Goal: Find specific page/section: Find specific page/section

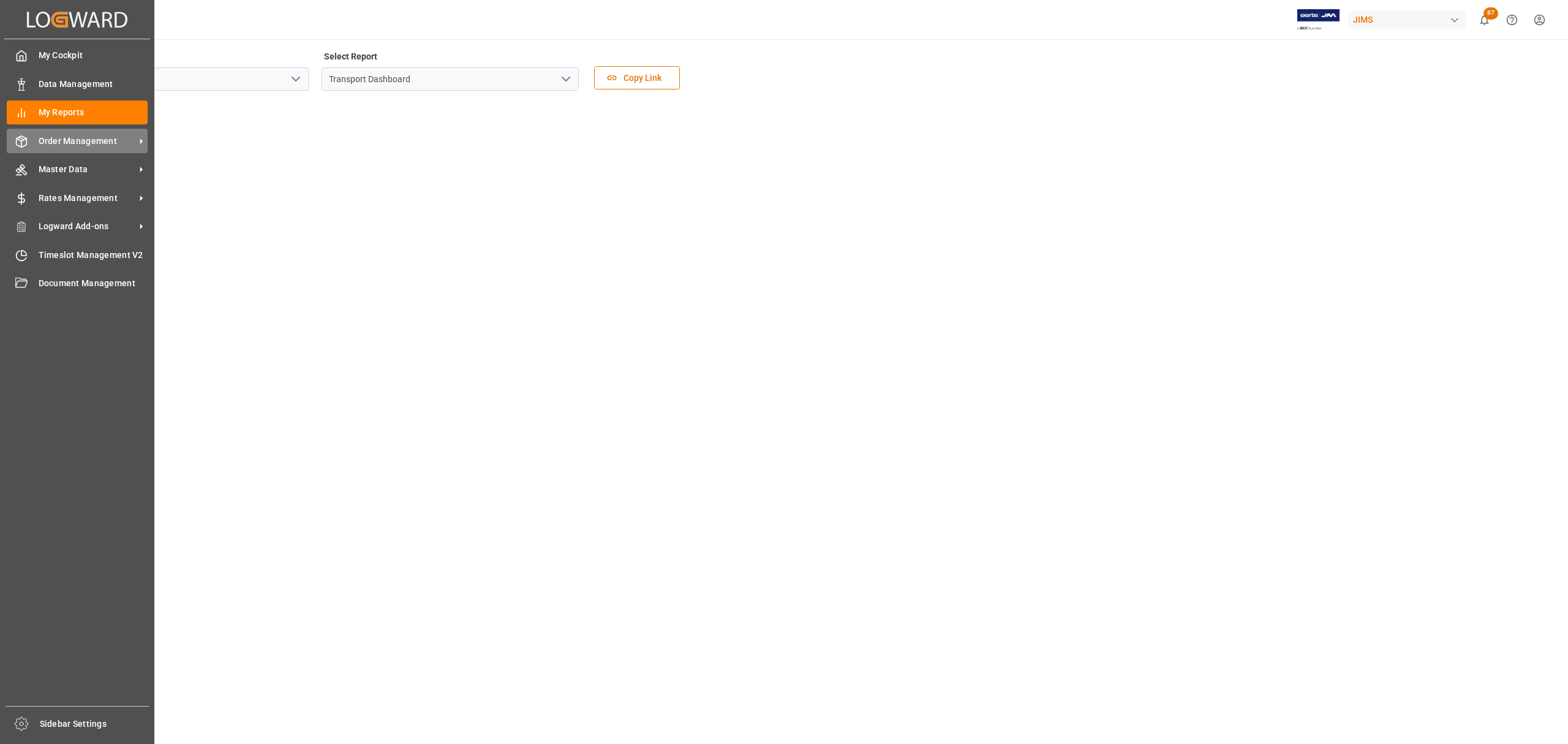
click at [75, 136] on span "Order Management" at bounding box center [87, 141] width 97 height 13
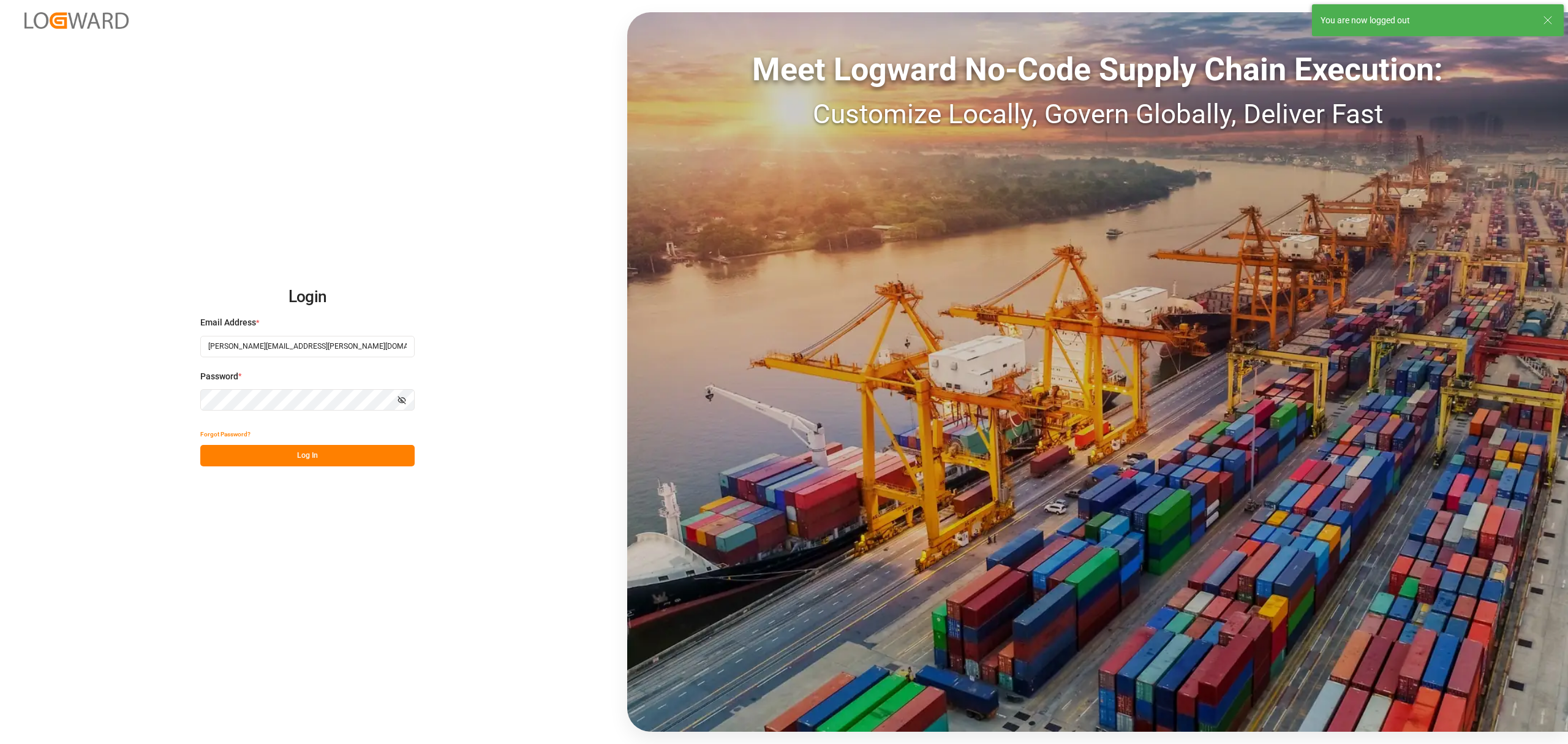
click at [325, 462] on button "Log In" at bounding box center [308, 455] width 215 height 22
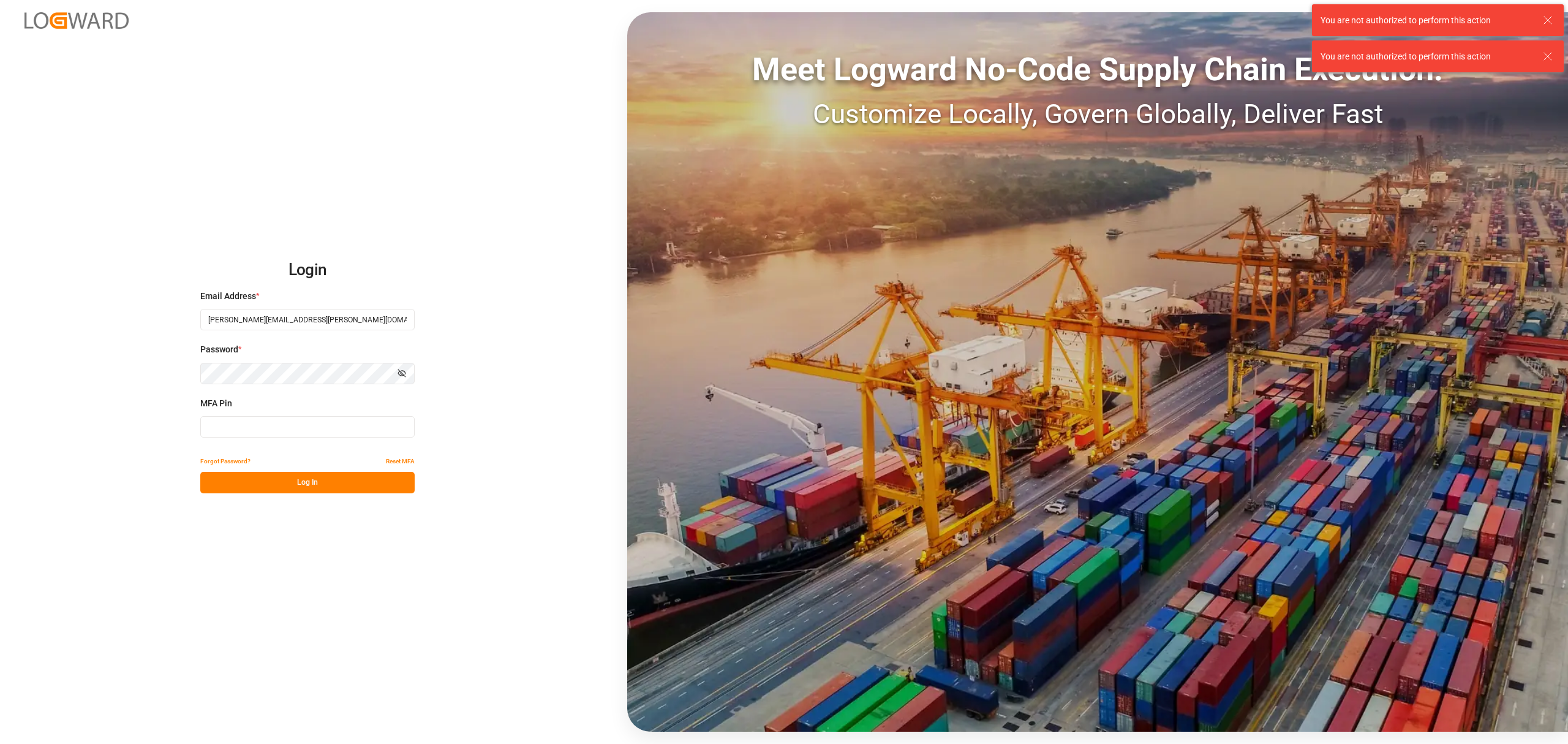
click at [274, 429] on input at bounding box center [308, 427] width 215 height 22
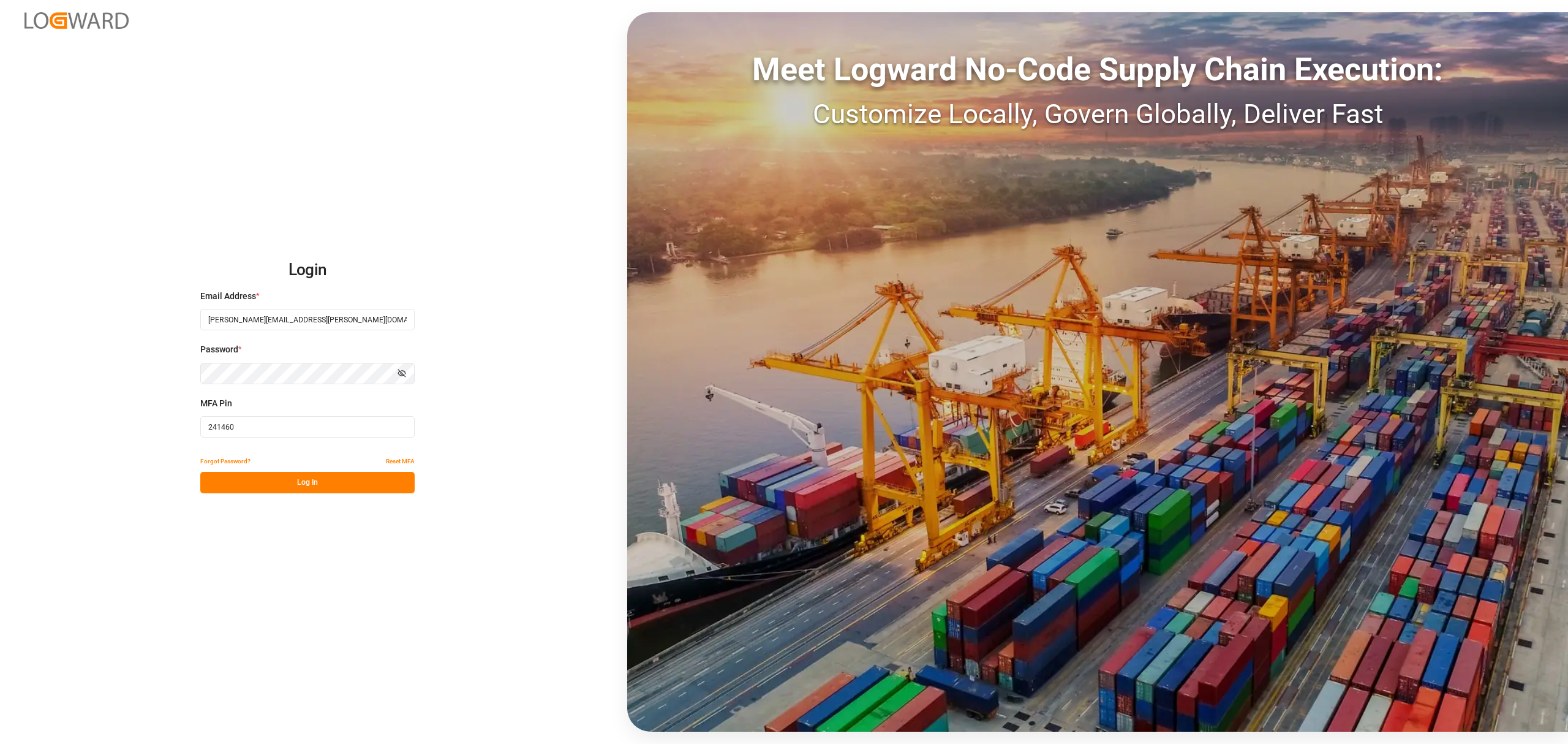
type input "241460"
click at [344, 502] on div "Login Email Address * [PERSON_NAME][EMAIL_ADDRESS][PERSON_NAME][DOMAIN_NAME] Pa…" at bounding box center [784, 372] width 1568 height 744
click at [340, 494] on div "Login Email Address * [PERSON_NAME][EMAIL_ADDRESS][PERSON_NAME][DOMAIN_NAME] Pa…" at bounding box center [784, 372] width 1568 height 744
click at [334, 477] on button "Log In" at bounding box center [308, 482] width 215 height 22
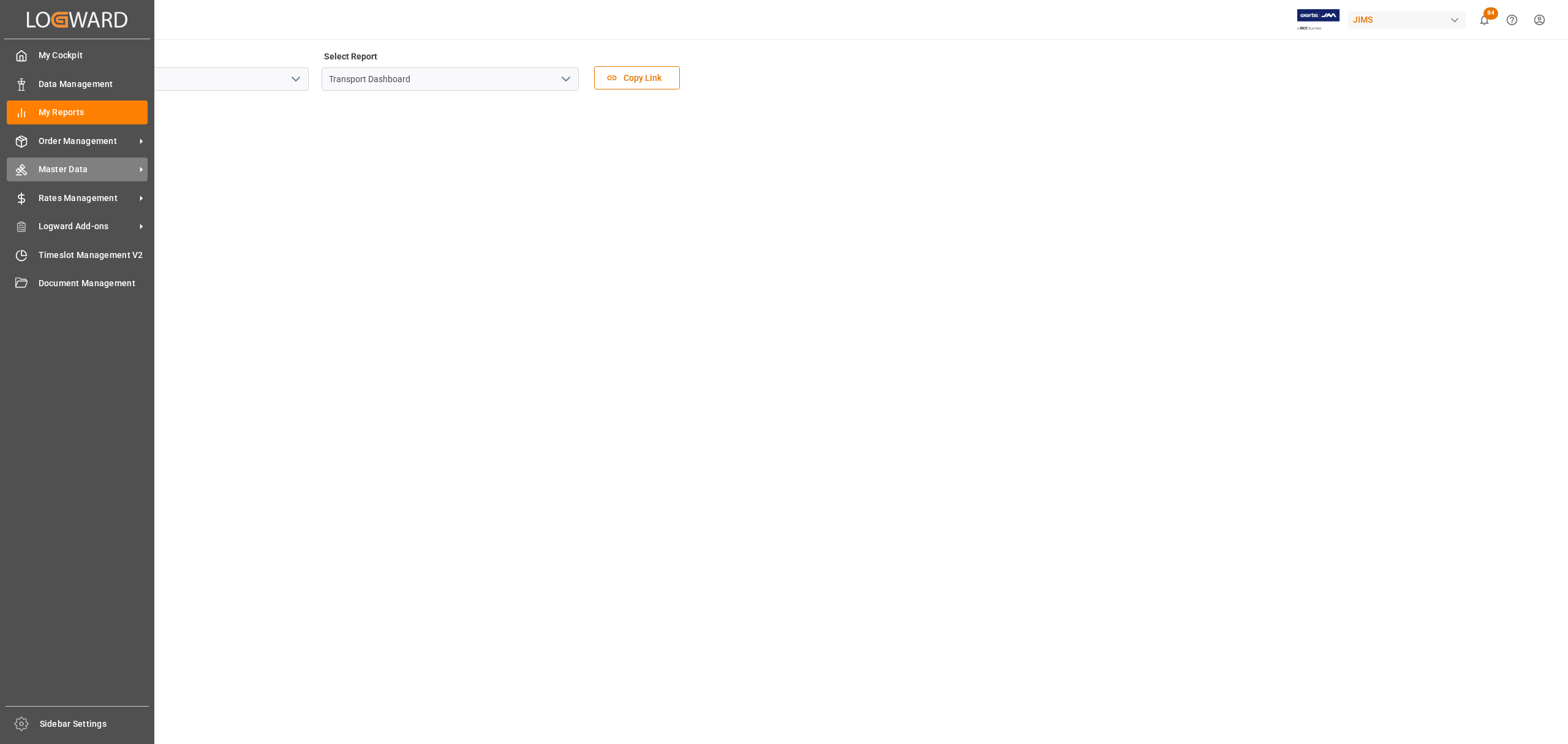
click at [64, 160] on div "Master Data Master Data" at bounding box center [77, 169] width 141 height 24
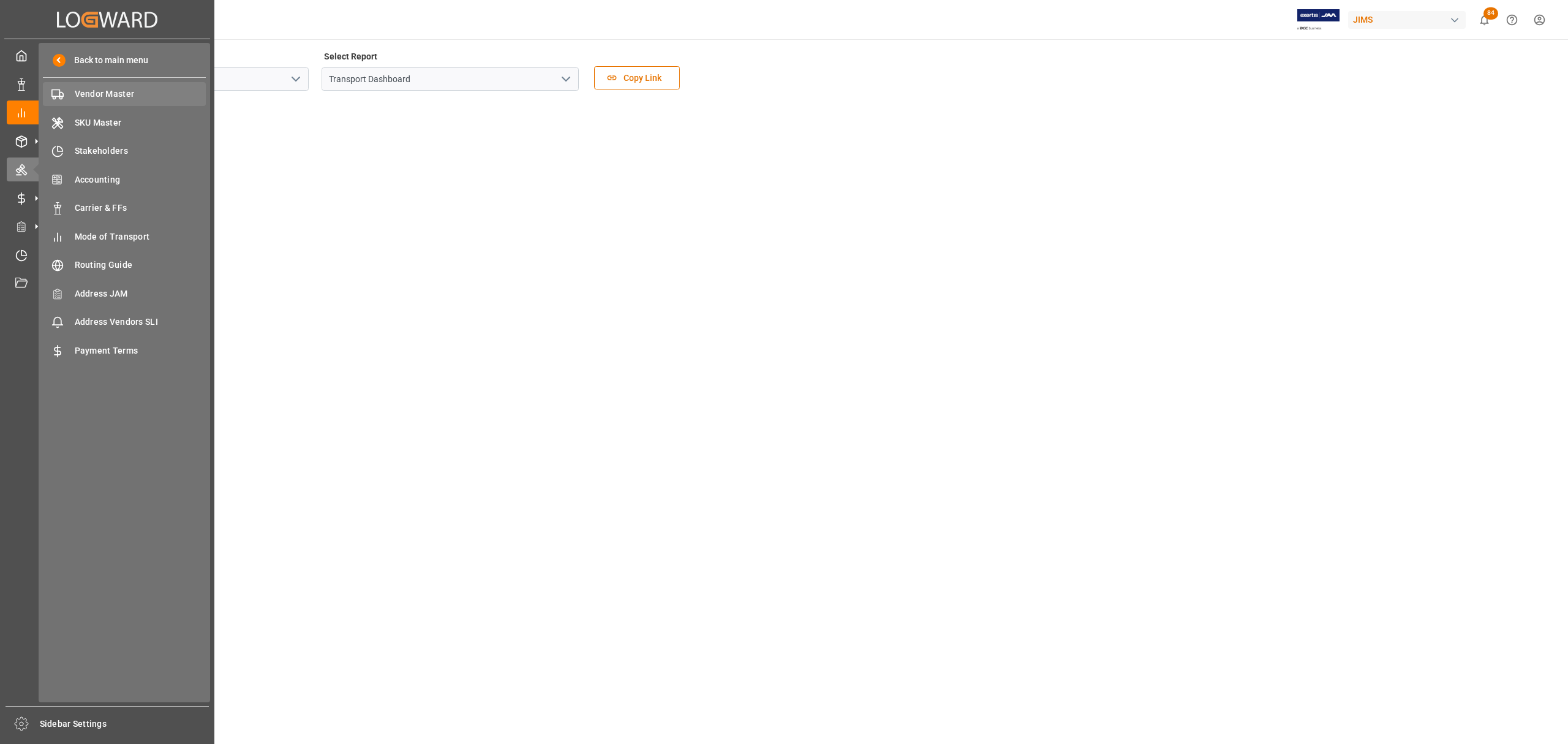
click at [118, 94] on span "Vendor Master" at bounding box center [141, 94] width 132 height 13
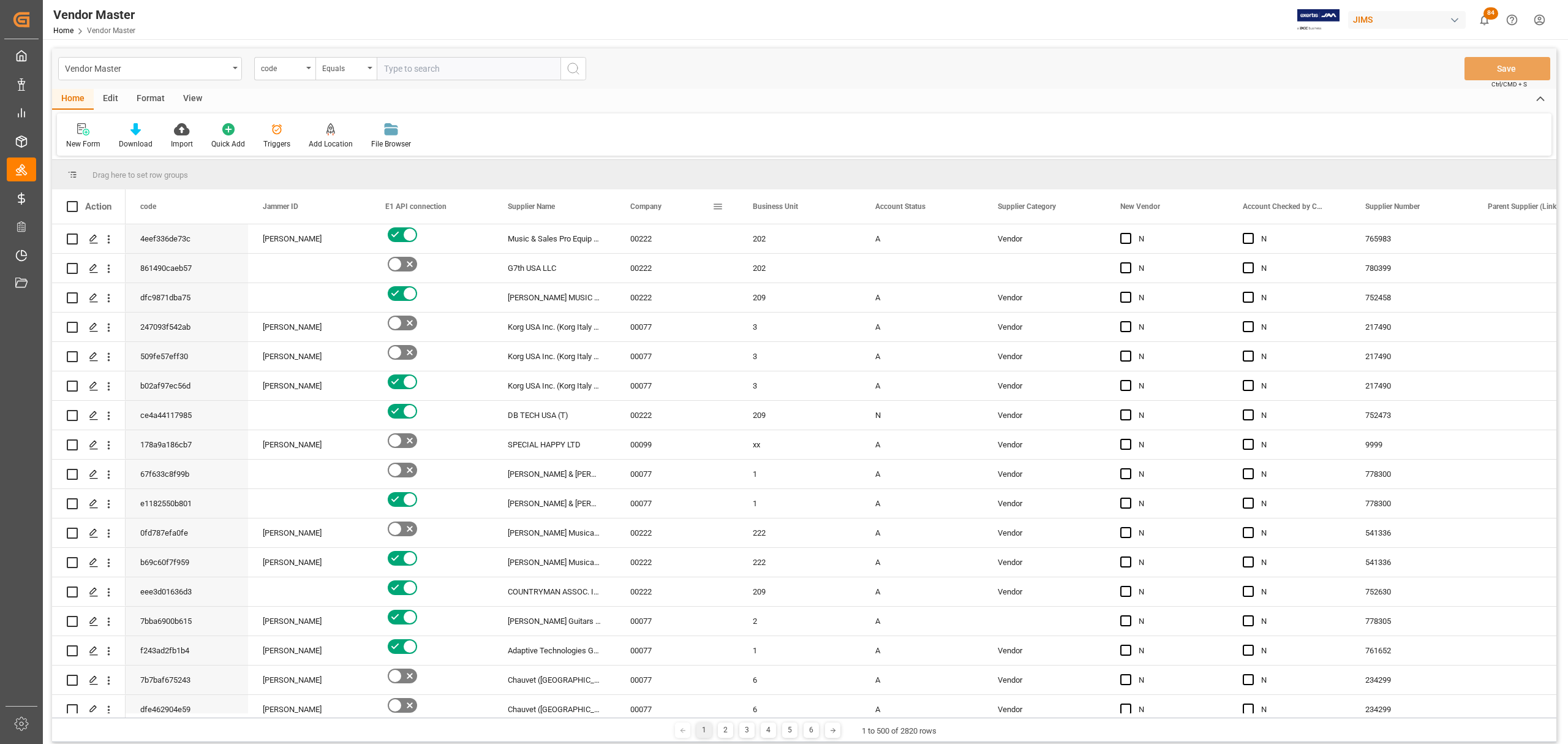
click at [637, 205] on span "Company" at bounding box center [646, 207] width 31 height 9
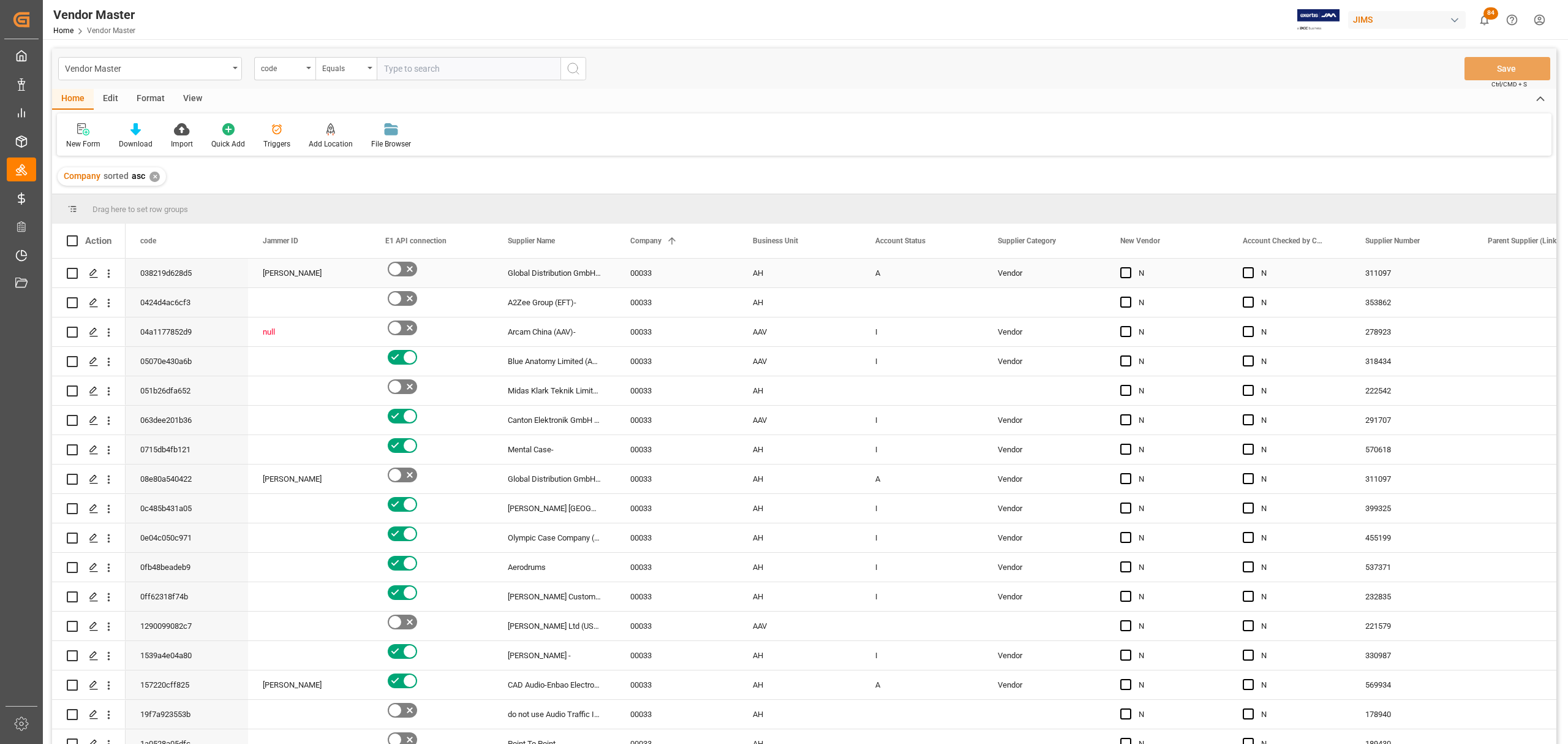
click at [567, 272] on div "Global Distribution GmbH (Reloop)(W/T*)-" at bounding box center [554, 273] width 123 height 29
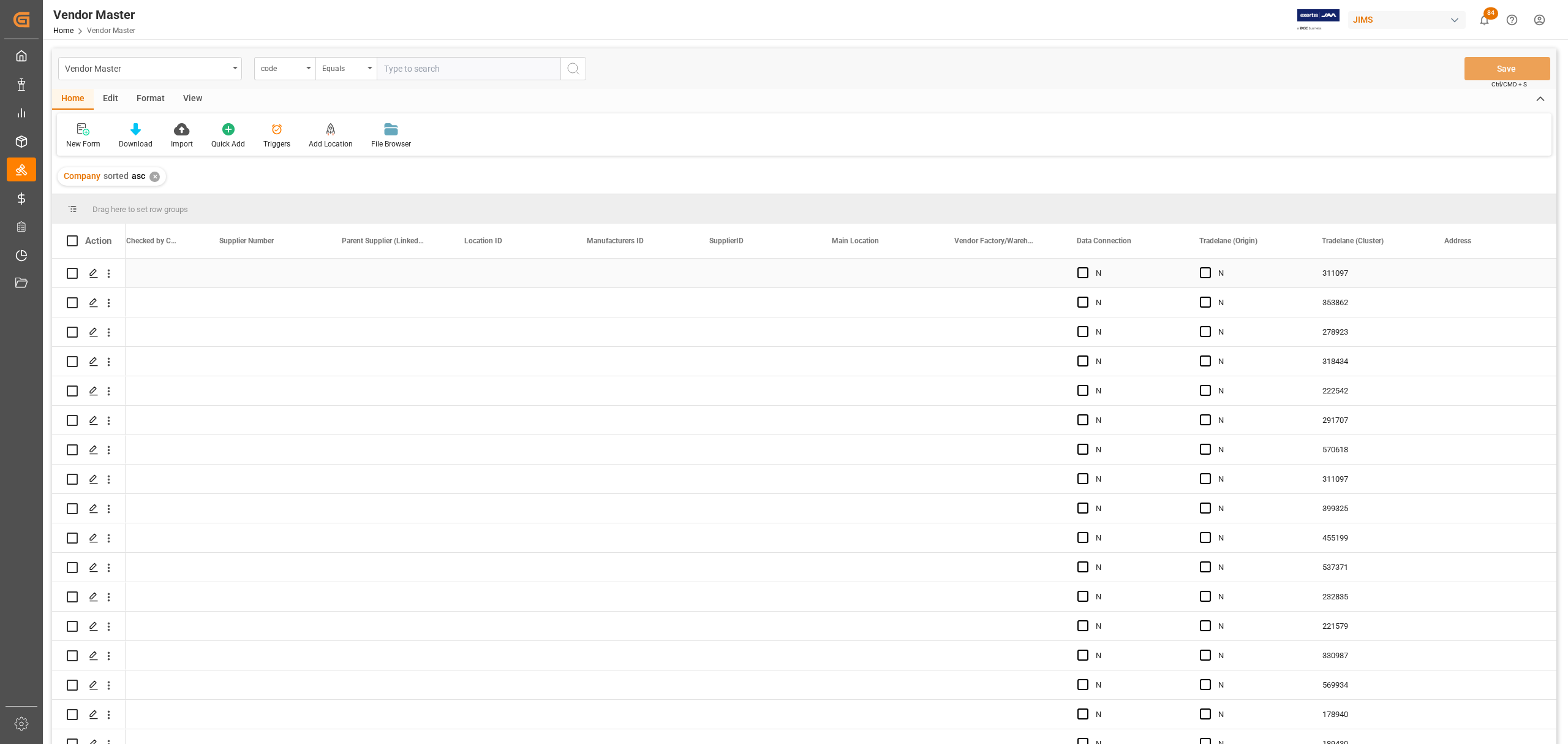
scroll to position [0, 1146]
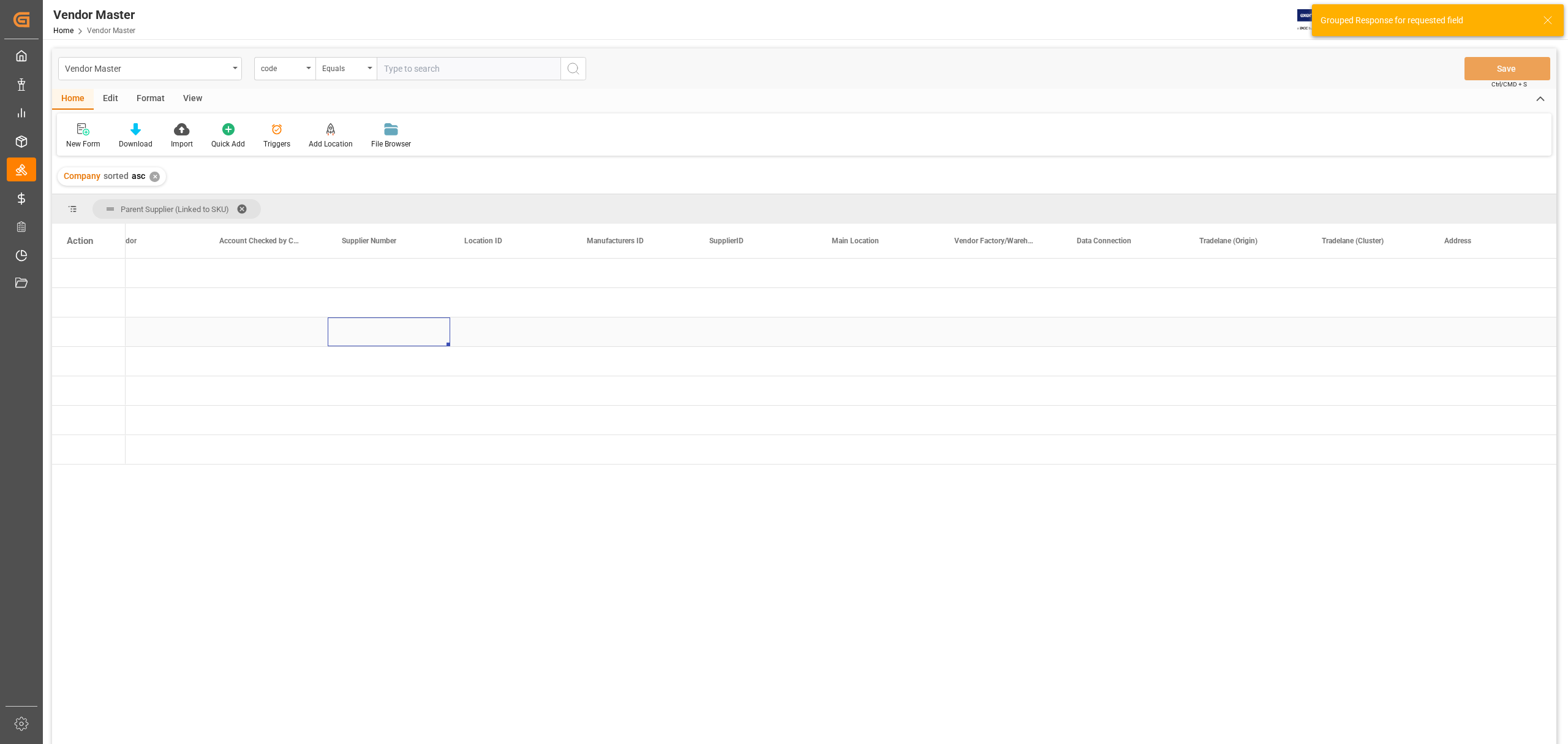
click at [421, 333] on div "Press SPACE to select this row." at bounding box center [389, 332] width 123 height 29
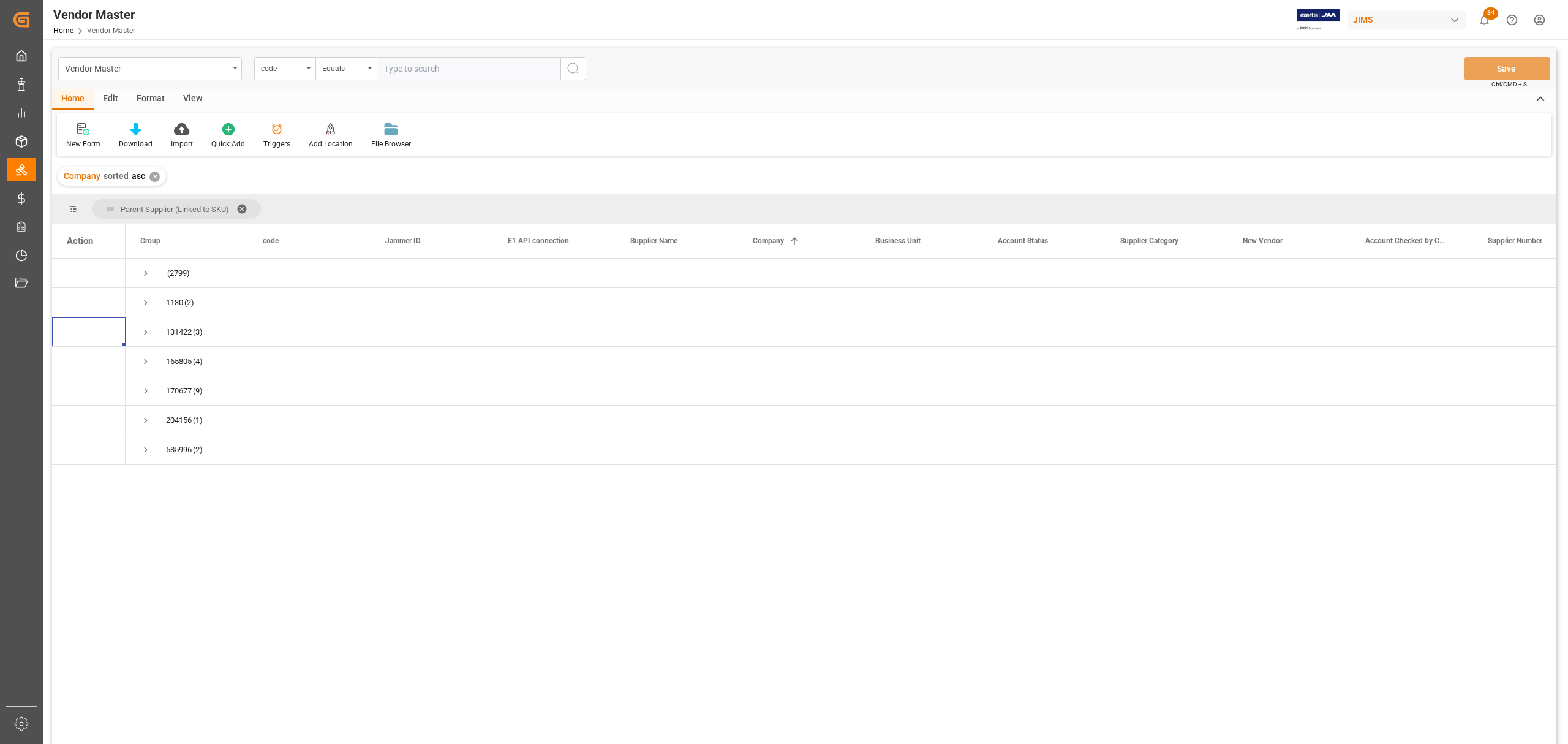
click at [245, 205] on span at bounding box center [246, 209] width 20 height 11
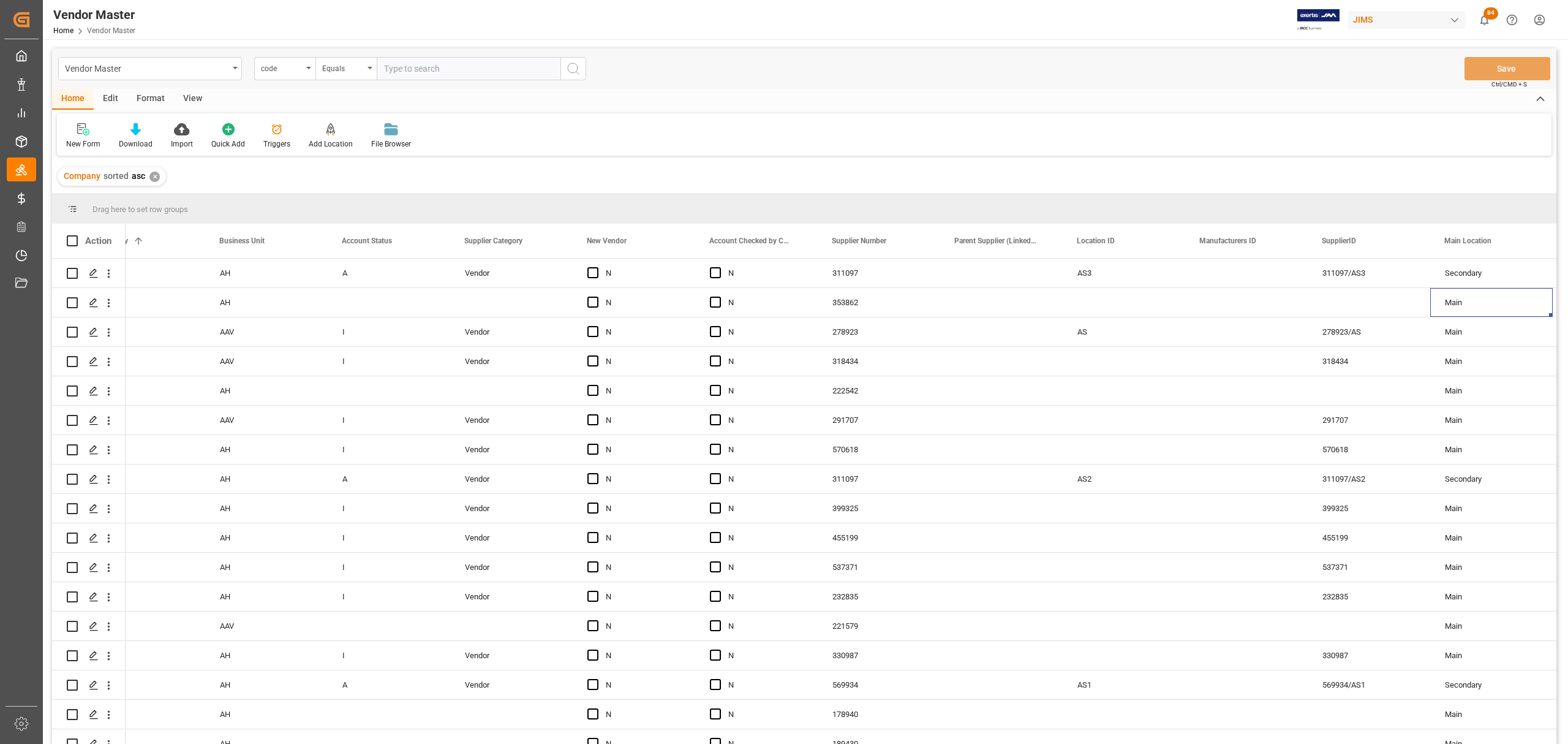
scroll to position [0, 533]
